Goal: Check status: Check status

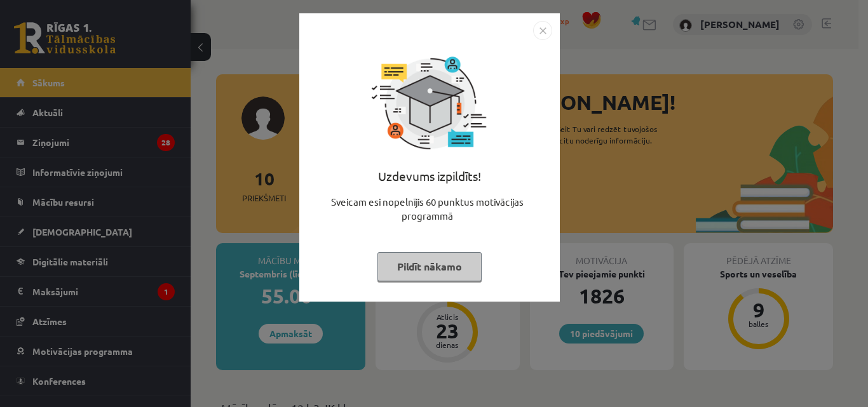
click at [446, 274] on button "Pildīt nākamo" at bounding box center [429, 266] width 104 height 29
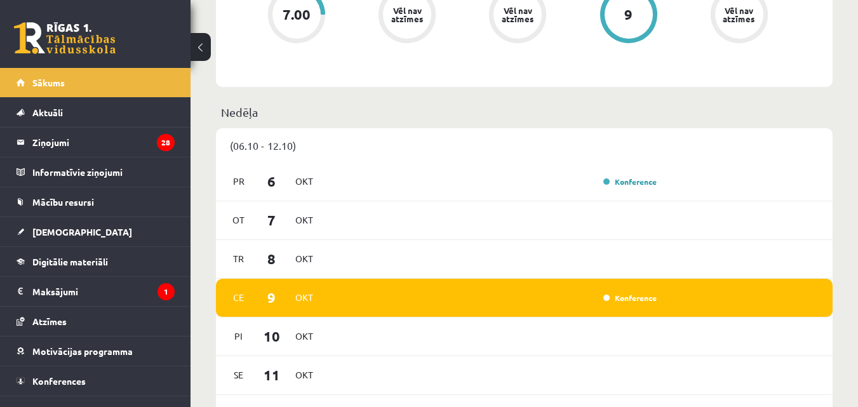
scroll to position [297, 0]
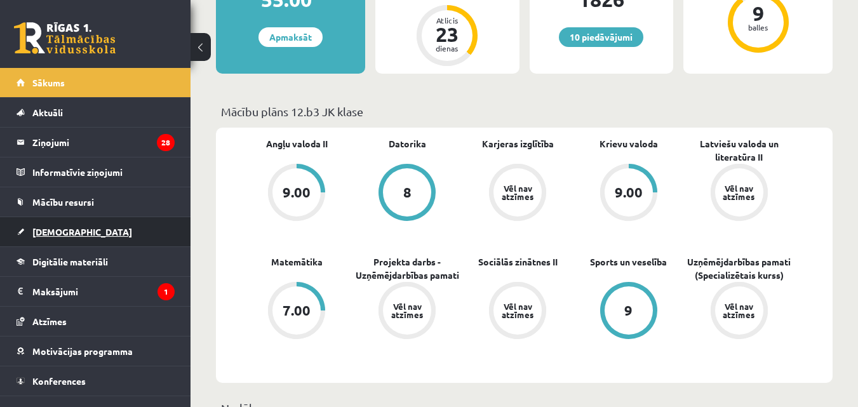
click at [73, 232] on link "[DEMOGRAPHIC_DATA]" at bounding box center [96, 231] width 158 height 29
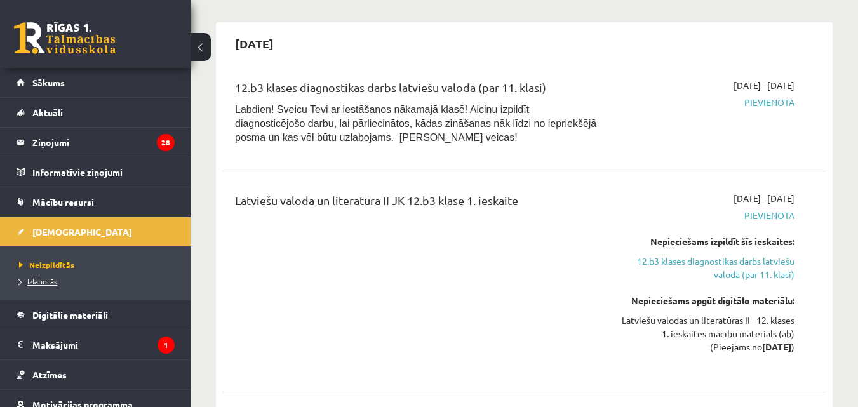
click at [77, 281] on link "Izlabotās" at bounding box center [98, 281] width 159 height 11
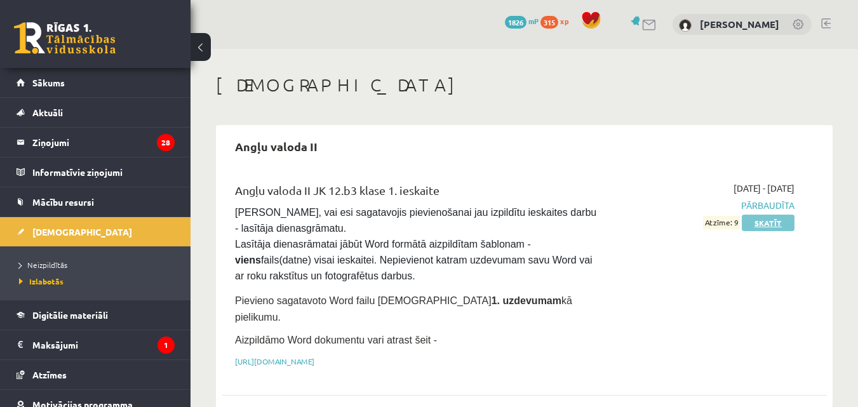
click at [763, 224] on link "Skatīt" at bounding box center [768, 223] width 53 height 17
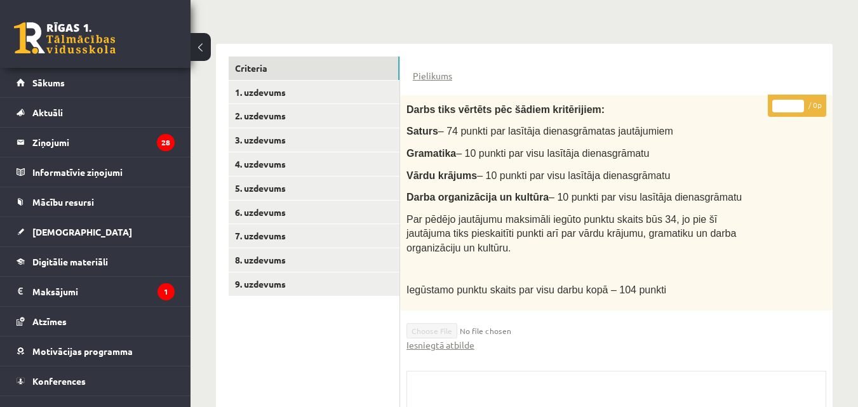
scroll to position [297, 0]
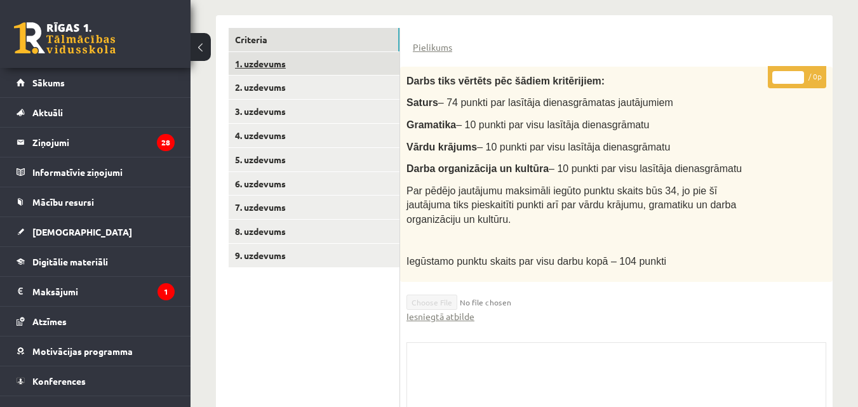
click at [294, 64] on link "1. uzdevums" at bounding box center [314, 64] width 171 height 24
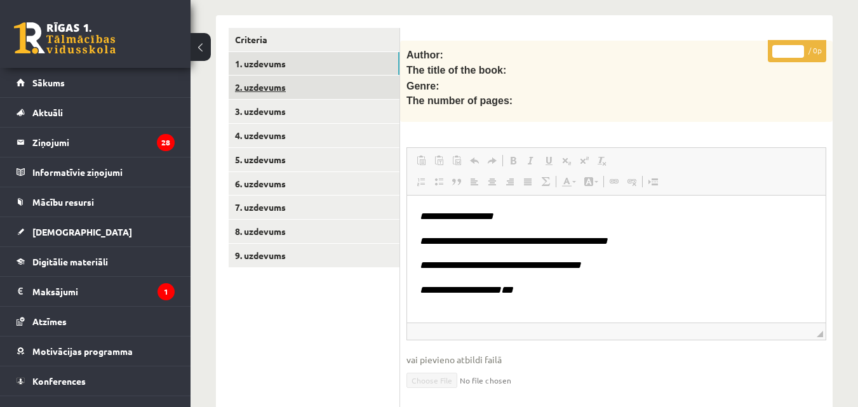
scroll to position [0, 0]
click at [283, 86] on link "2. uzdevums" at bounding box center [314, 88] width 171 height 24
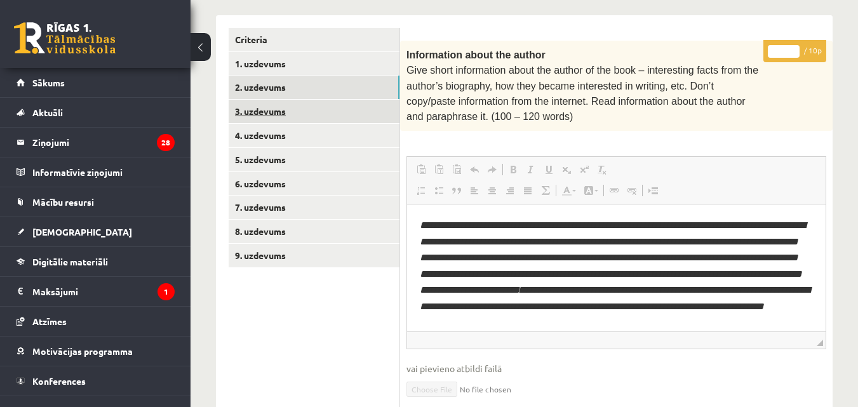
click at [273, 108] on link "3. uzdevums" at bounding box center [314, 112] width 171 height 24
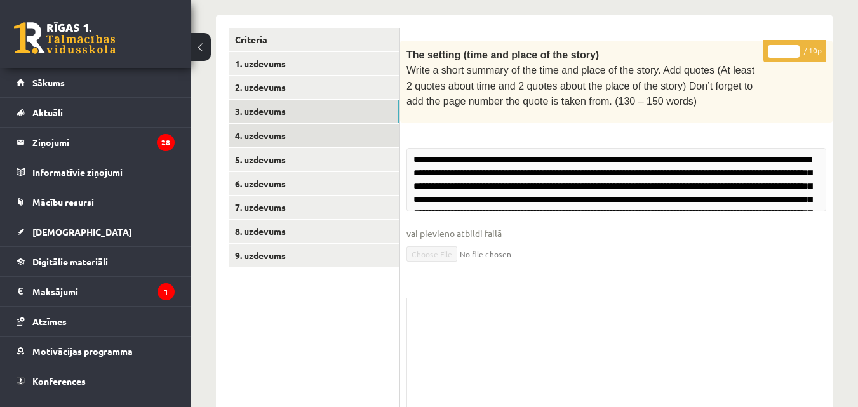
click at [274, 130] on link "4. uzdevums" at bounding box center [314, 136] width 171 height 24
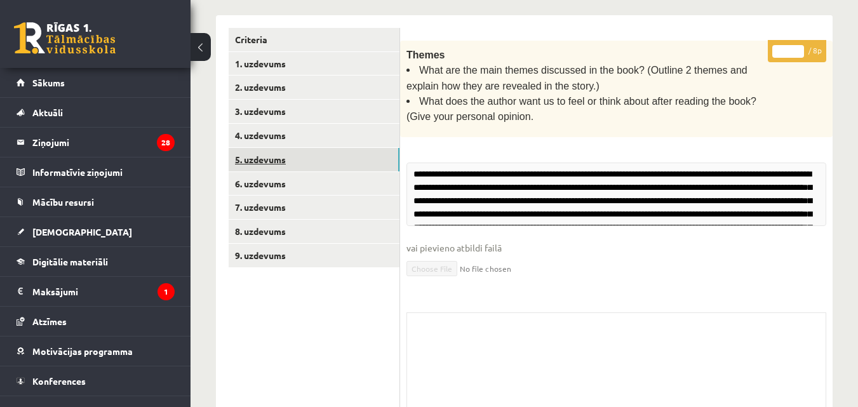
click at [283, 162] on link "5. uzdevums" at bounding box center [314, 160] width 171 height 24
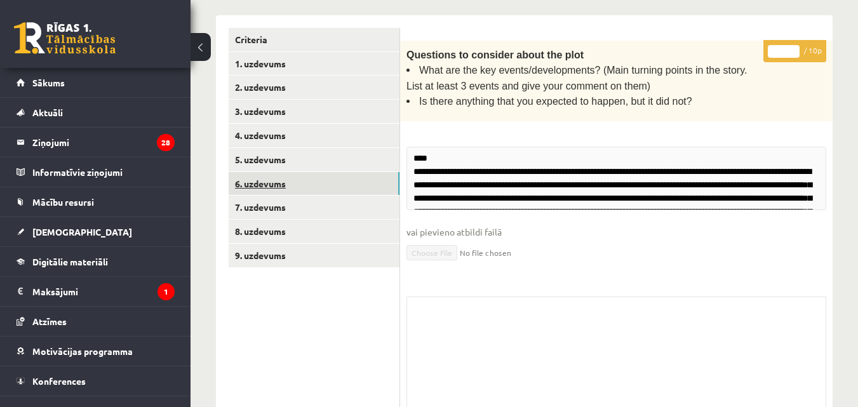
click at [284, 180] on link "6. uzdevums" at bounding box center [314, 184] width 171 height 24
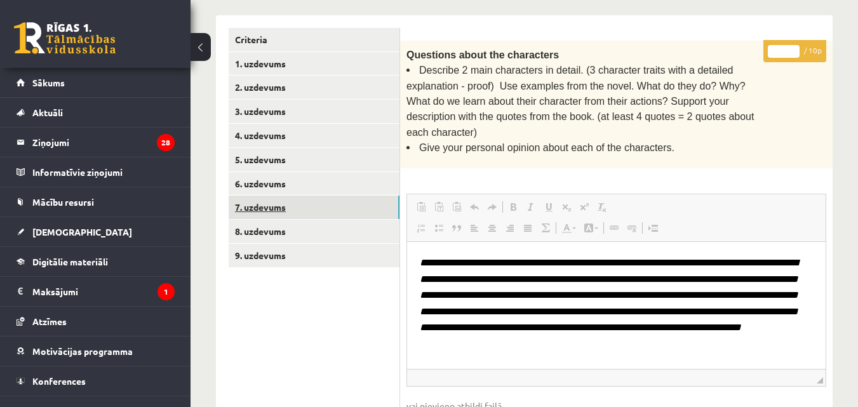
click at [283, 205] on link "7. uzdevums" at bounding box center [314, 208] width 171 height 24
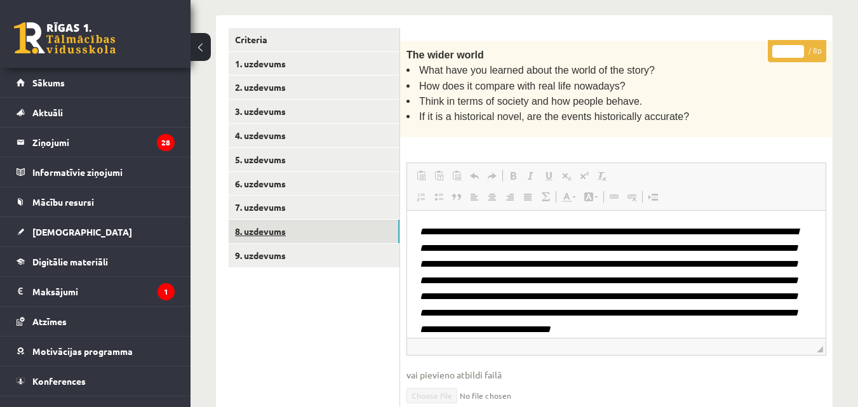
click at [280, 223] on link "8. uzdevums" at bounding box center [314, 232] width 171 height 24
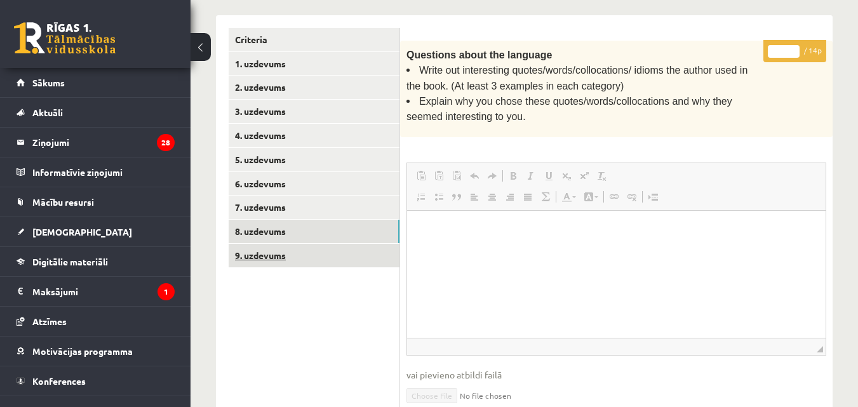
click at [281, 251] on link "9. uzdevums" at bounding box center [314, 256] width 171 height 24
